Goal: Task Accomplishment & Management: Manage account settings

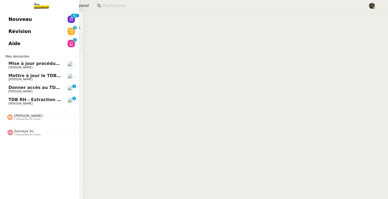
click at [16, 17] on span "Nouveau" at bounding box center [20, 19] width 24 height 8
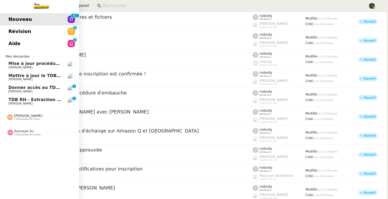
click at [20, 87] on span "Donner accès au TDB MPAF" at bounding box center [40, 87] width 65 height 5
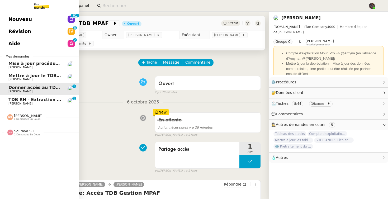
click at [37, 18] on link "Nouveau 0 1 2 3 4 5 6 7 8 9 0 1 2 3 4 5 6 7 8 9" at bounding box center [39, 19] width 79 height 12
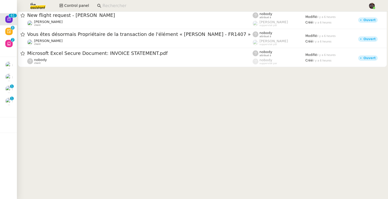
scroll to position [1037, 0]
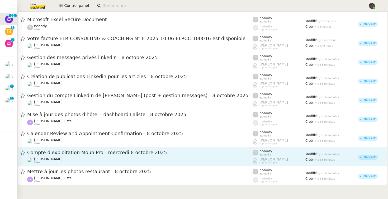
click at [113, 157] on div "[PERSON_NAME] client" at bounding box center [140, 160] width 226 height 7
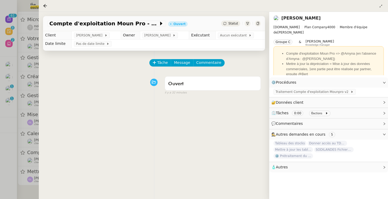
click at [19, 140] on div at bounding box center [194, 99] width 388 height 199
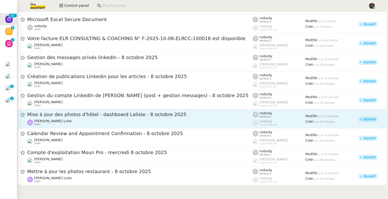
click at [102, 112] on div "Mise à jour des photos d'hôtel - dashboard Laliste - 8 octobre 2025" at bounding box center [140, 114] width 226 height 7
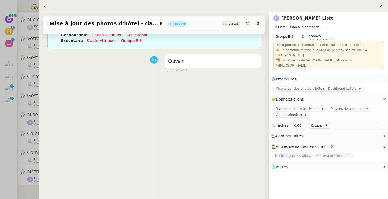
scroll to position [68, 0]
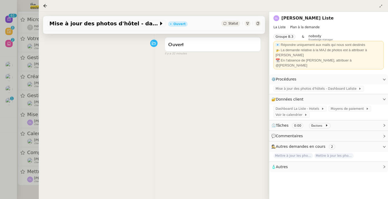
click at [31, 123] on div at bounding box center [194, 99] width 388 height 199
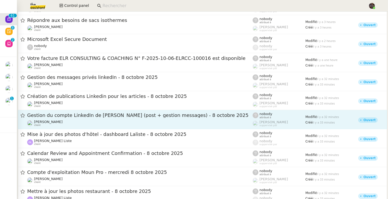
scroll to position [1002, 0]
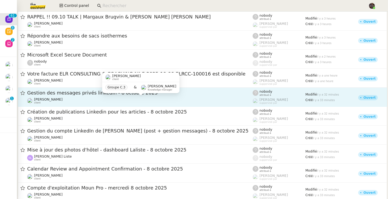
click at [60, 95] on div "Gestion des messages privés linkedIn - 8 octobre 2025" at bounding box center [140, 93] width 226 height 7
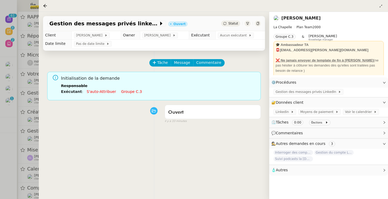
scroll to position [68, 0]
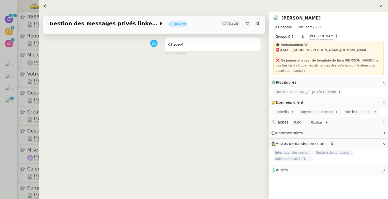
click at [26, 124] on div at bounding box center [194, 99] width 388 height 199
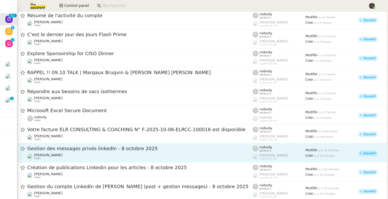
scroll to position [923, 0]
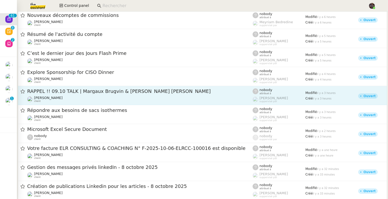
click at [61, 97] on span "[PERSON_NAME]" at bounding box center [48, 98] width 29 height 4
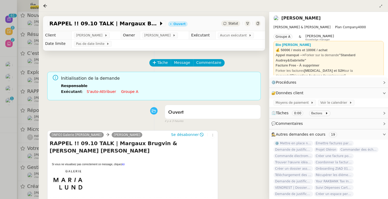
click at [27, 115] on div at bounding box center [194, 99] width 388 height 199
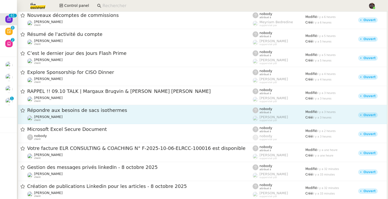
click at [61, 115] on span "[PERSON_NAME]" at bounding box center [48, 117] width 29 height 4
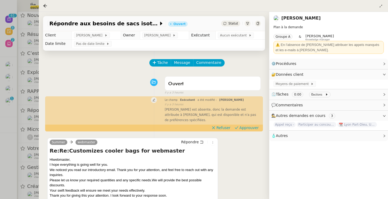
scroll to position [2, 0]
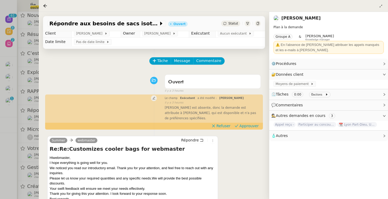
click at [38, 153] on div at bounding box center [194, 99] width 388 height 199
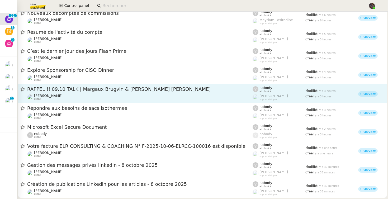
scroll to position [849, 0]
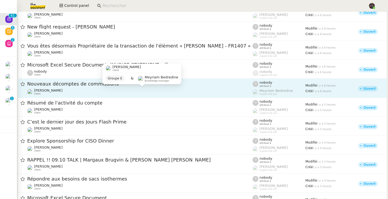
click at [78, 90] on div "[PERSON_NAME] client" at bounding box center [140, 91] width 226 height 7
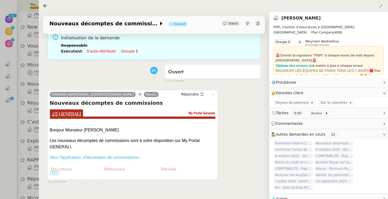
scroll to position [40, 0]
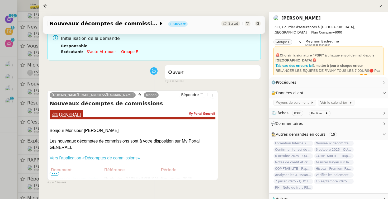
click at [54, 171] on th "Document" at bounding box center [76, 170] width 53 height 9
click at [34, 148] on div at bounding box center [194, 99] width 388 height 199
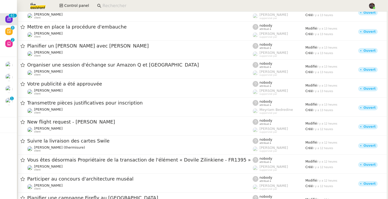
scroll to position [45, 0]
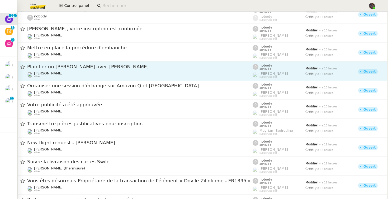
click at [76, 70] on div "Planifier un [PERSON_NAME] avec [PERSON_NAME] [PERSON_NAME] client" at bounding box center [140, 71] width 226 height 15
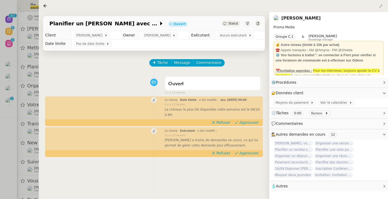
click at [18, 75] on div at bounding box center [194, 99] width 388 height 199
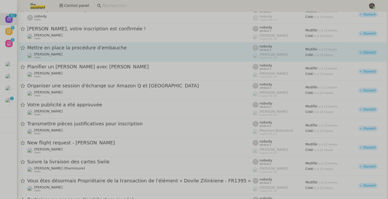
click at [77, 47] on span "Mettre en place la procédure d'embauche" at bounding box center [140, 47] width 226 height 5
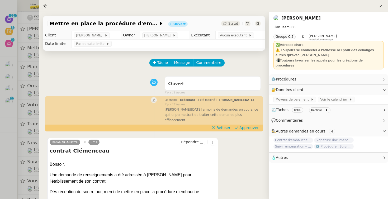
scroll to position [88, 0]
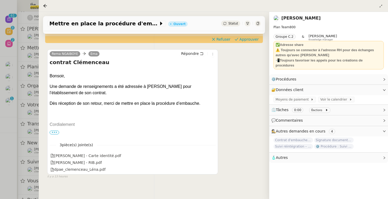
click at [230, 111] on div "Rema NGAIBOYE [PERSON_NAME] contrat Clémenceau [GEOGRAPHIC_DATA], Une demande d…" at bounding box center [154, 112] width 214 height 134
click at [53, 131] on span "•••" at bounding box center [55, 133] width 10 height 4
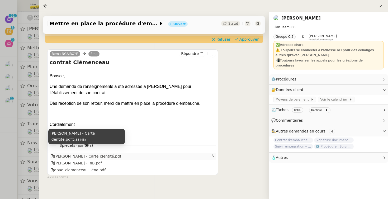
click at [113, 153] on div "[PERSON_NAME] - Carte identité.pdf" at bounding box center [85, 156] width 71 height 6
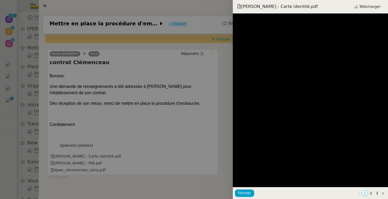
click at [127, 105] on div at bounding box center [194, 99] width 388 height 199
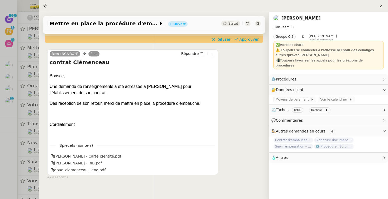
click at [20, 85] on div at bounding box center [194, 99] width 388 height 199
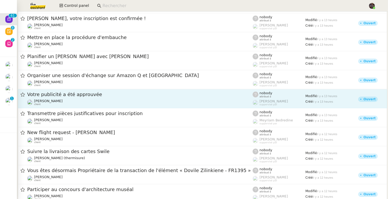
scroll to position [57, 0]
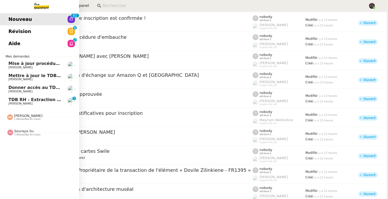
click at [33, 85] on span "Donner accès au TDB MPAF" at bounding box center [40, 87] width 65 height 5
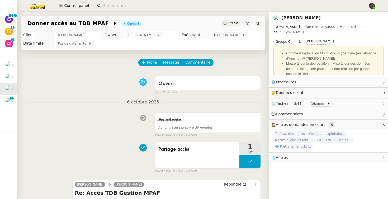
click at [43, 5] on img at bounding box center [33, 6] width 41 height 12
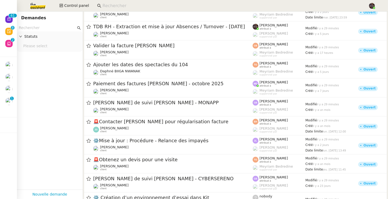
scroll to position [88, 0]
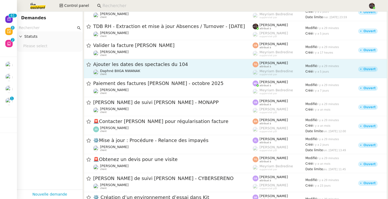
click at [149, 64] on span "Ajouter les dates des spectacles du 104" at bounding box center [173, 64] width 160 height 5
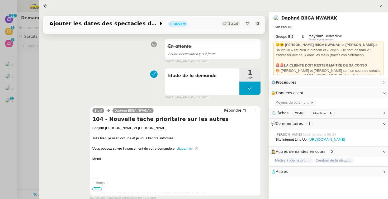
scroll to position [994, 0]
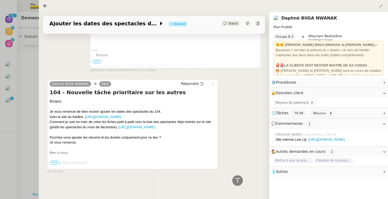
click at [128, 156] on div "Bien à vous," at bounding box center [133, 152] width 166 height 5
click at [60, 161] on div at bounding box center [133, 158] width 166 height 5
click at [55, 162] on span "•••" at bounding box center [55, 163] width 10 height 4
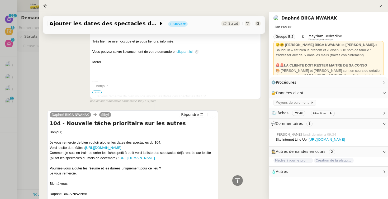
scroll to position [1017, 0]
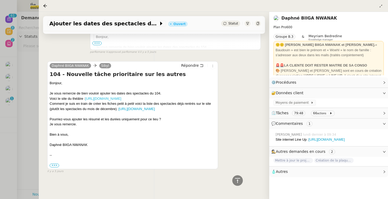
click at [119, 97] on link "[URL][DOMAIN_NAME]" at bounding box center [103, 99] width 36 height 4
click at [169, 150] on div at bounding box center [133, 150] width 166 height 5
